Goal: Information Seeking & Learning: Learn about a topic

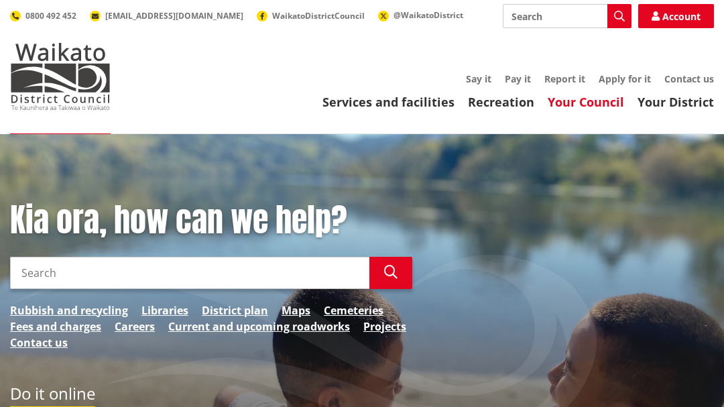
click at [602, 103] on link "Your Council" at bounding box center [586, 102] width 76 height 16
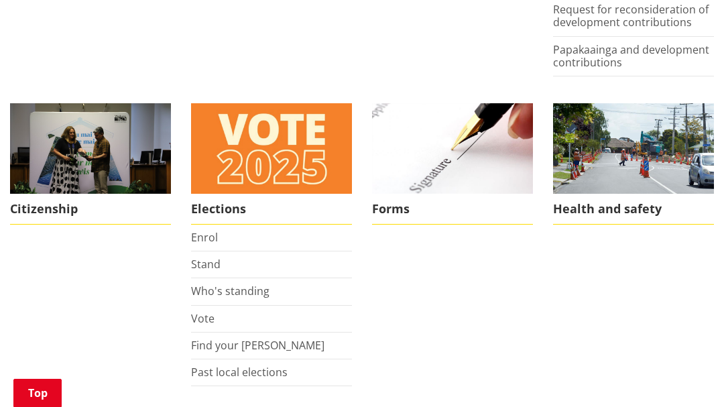
scroll to position [965, 0]
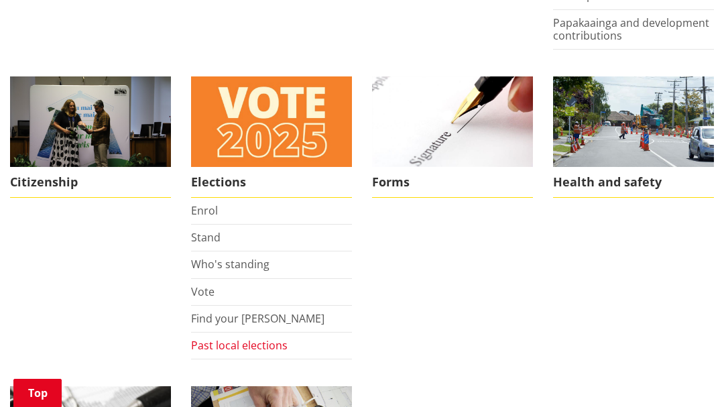
click at [221, 343] on link "Past local elections" at bounding box center [239, 345] width 97 height 15
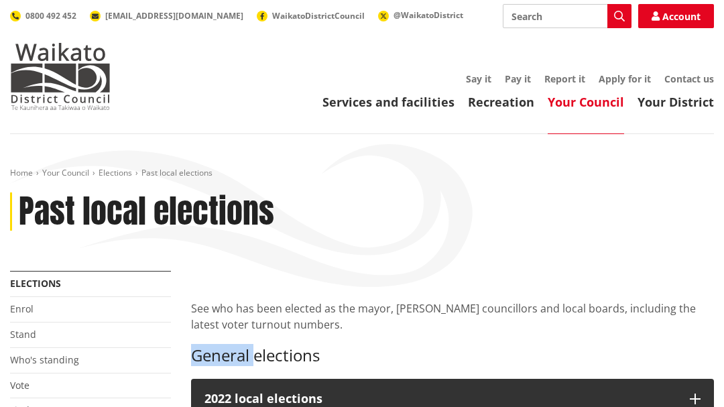
click at [221, 343] on div "See who has been elected as the mayor, ward councillors and local boards, inclu…" at bounding box center [452, 318] width 523 height 95
click at [479, 219] on div "Past local elections" at bounding box center [362, 211] width 704 height 39
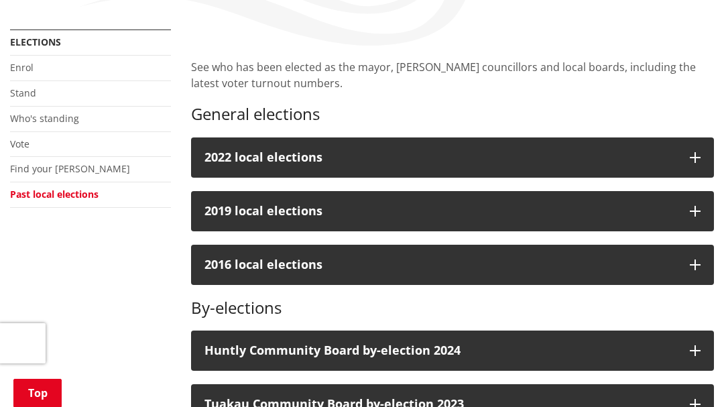
scroll to position [278, 0]
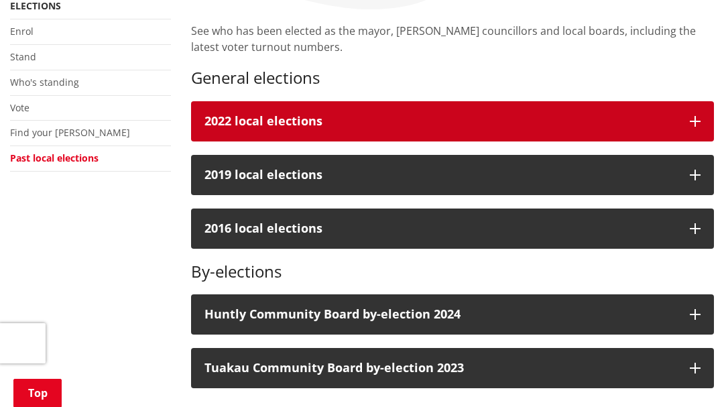
click at [396, 125] on div "2022 local elections" at bounding box center [440, 121] width 472 height 13
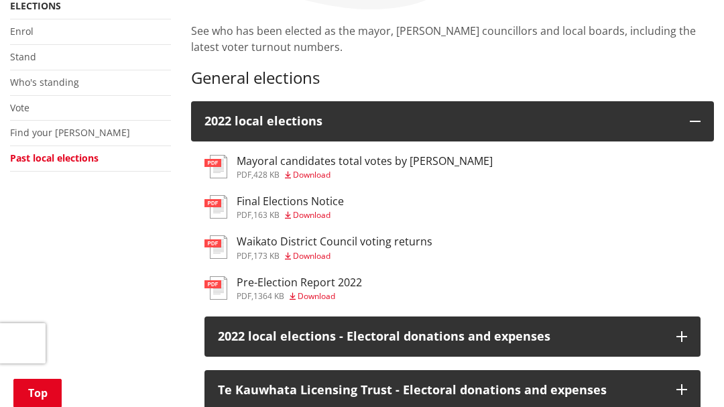
click at [266, 200] on h3 "Final Elections Notice" at bounding box center [290, 201] width 107 height 13
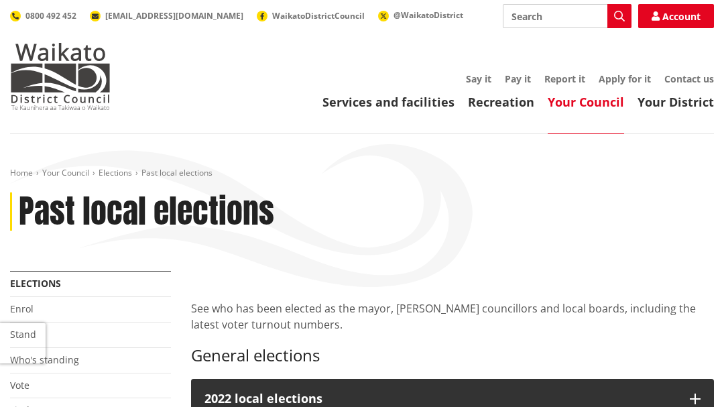
scroll to position [278, 0]
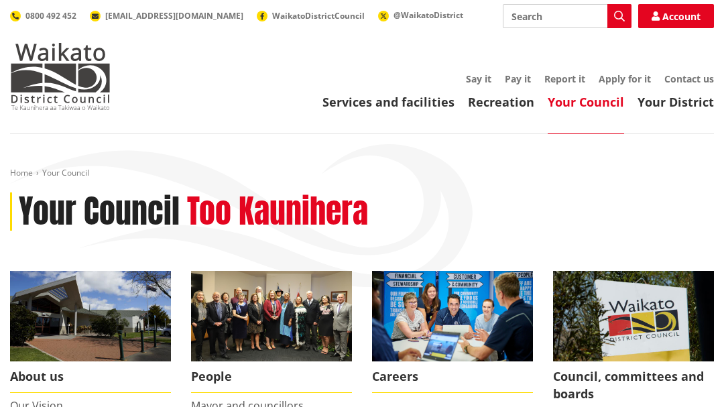
scroll to position [965, 0]
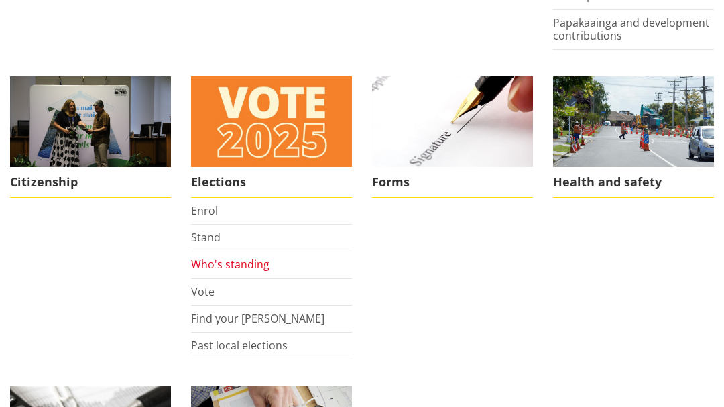
click at [219, 261] on link "Who's standing" at bounding box center [230, 264] width 78 height 15
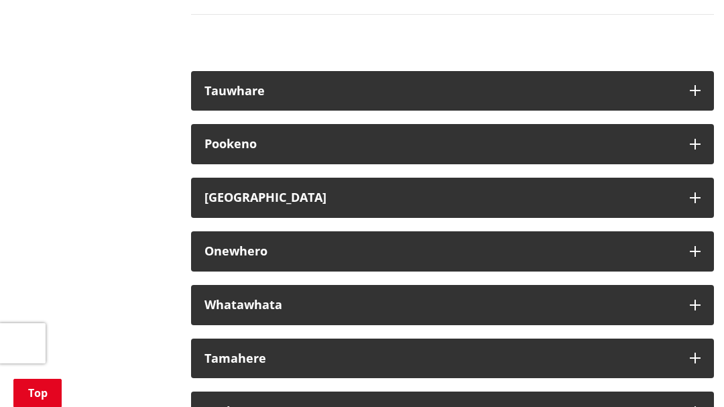
scroll to position [7295, 0]
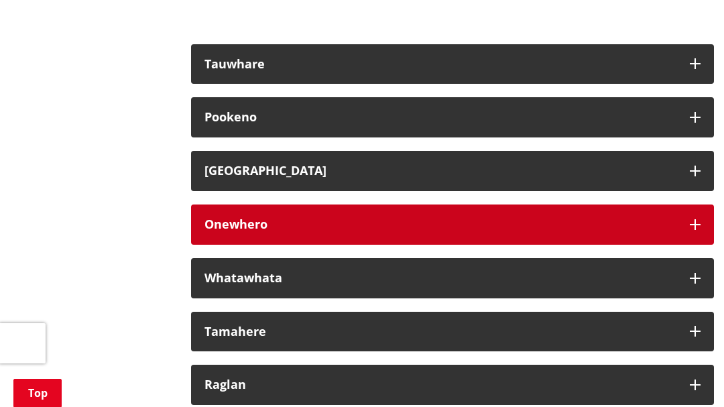
click at [334, 231] on div "Onewhero" at bounding box center [440, 224] width 472 height 13
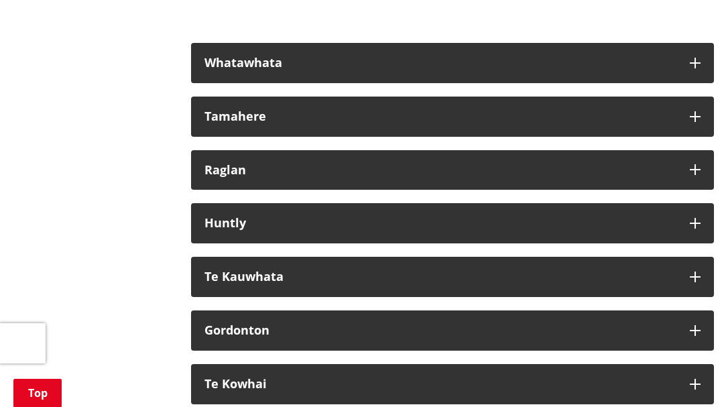
scroll to position [7778, 0]
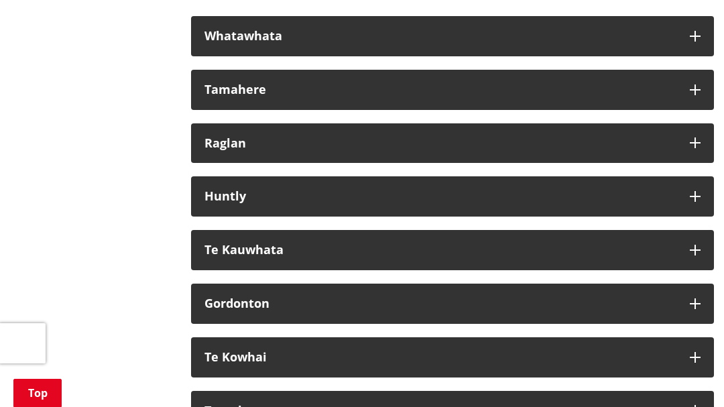
drag, startPoint x: 731, startPoint y: 404, endPoint x: 593, endPoint y: 107, distance: 327.2
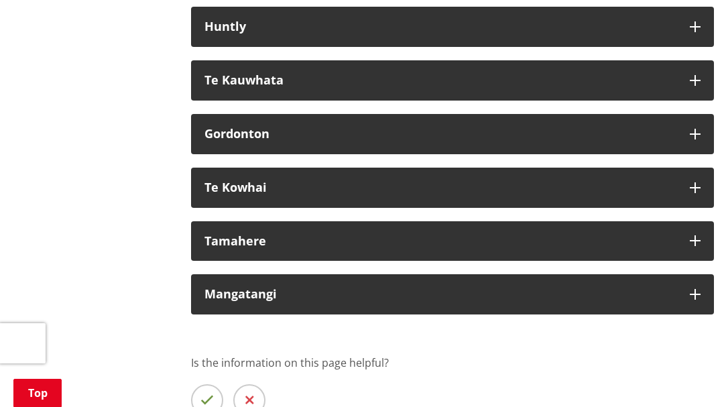
scroll to position [8001, 0]
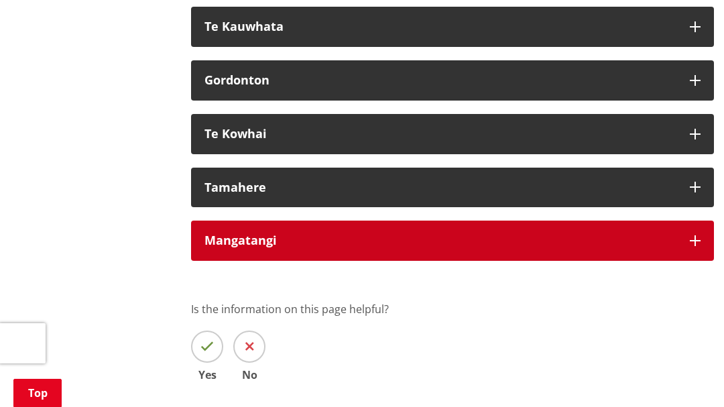
click at [343, 261] on button "Mangatangi" at bounding box center [452, 241] width 523 height 40
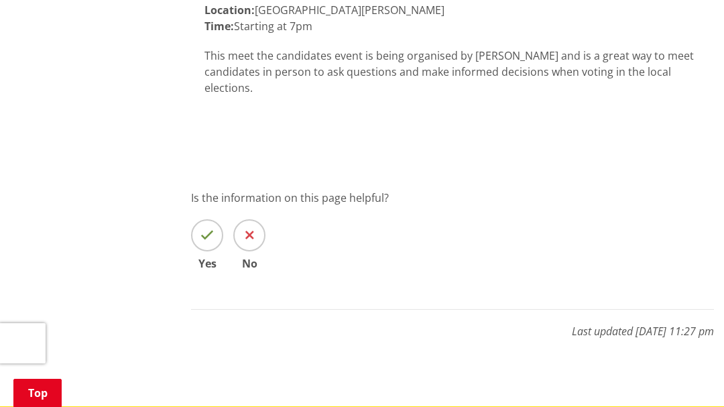
scroll to position [8331, 0]
